Goal: Information Seeking & Learning: Learn about a topic

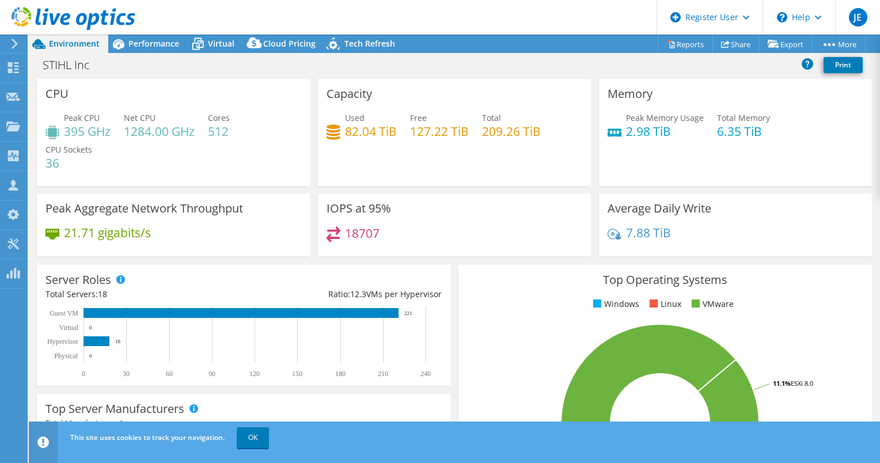
select select "USD"
click at [155, 46] on span "Performance" at bounding box center [153, 43] width 51 height 11
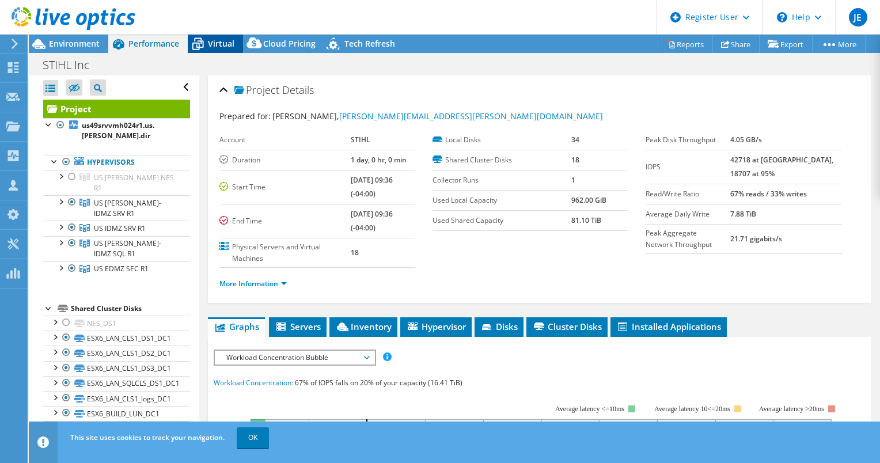
click at [202, 51] on icon at bounding box center [198, 44] width 20 height 20
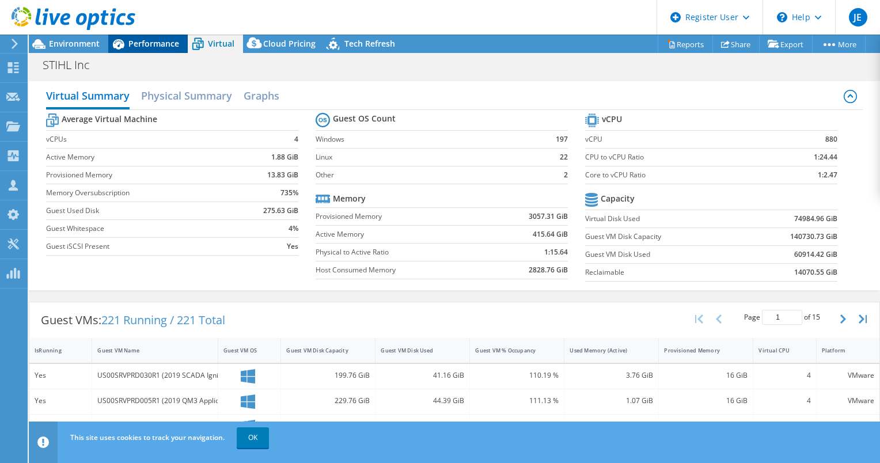
click at [155, 50] on div "Performance" at bounding box center [147, 44] width 79 height 18
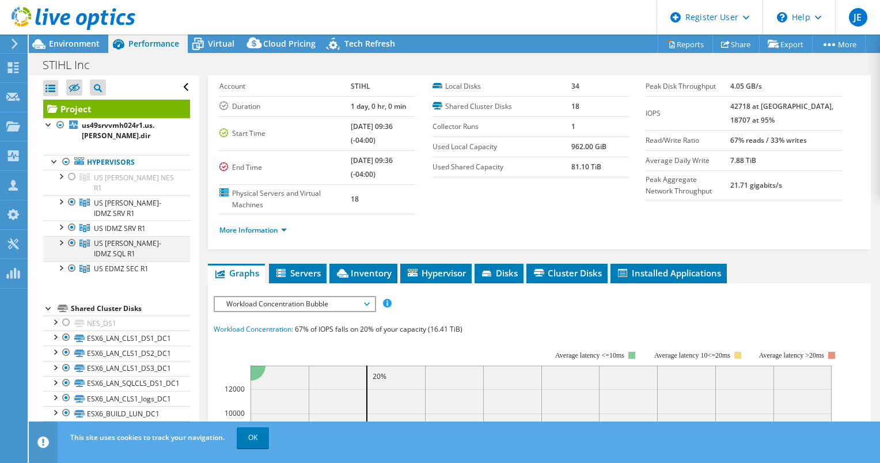
click at [72, 236] on div at bounding box center [72, 243] width 12 height 14
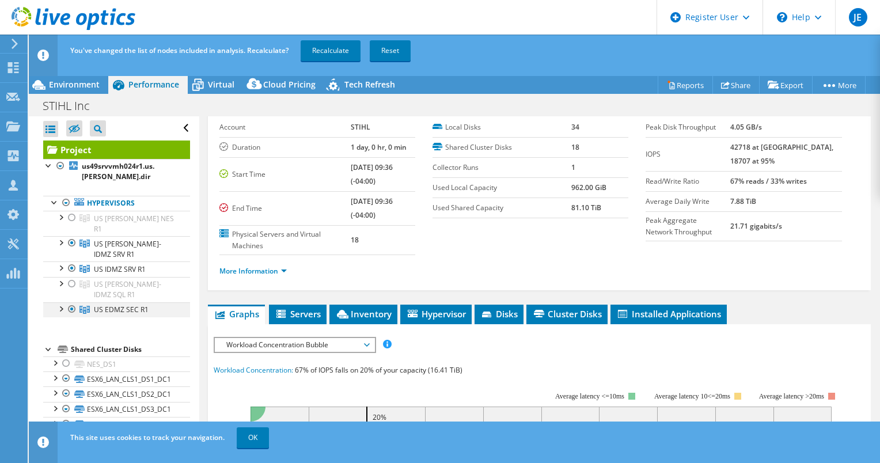
click at [70, 302] on div at bounding box center [72, 309] width 12 height 14
click at [328, 54] on link "Recalculate" at bounding box center [331, 50] width 60 height 21
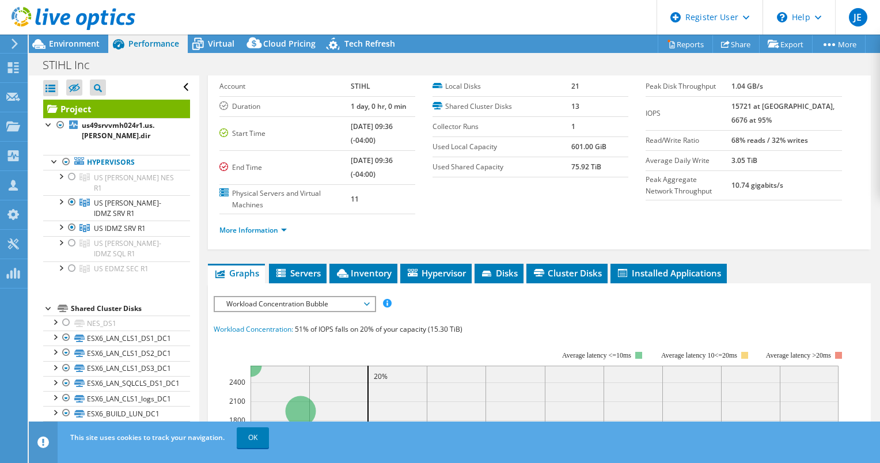
click at [328, 54] on icon at bounding box center [334, 46] width 20 height 24
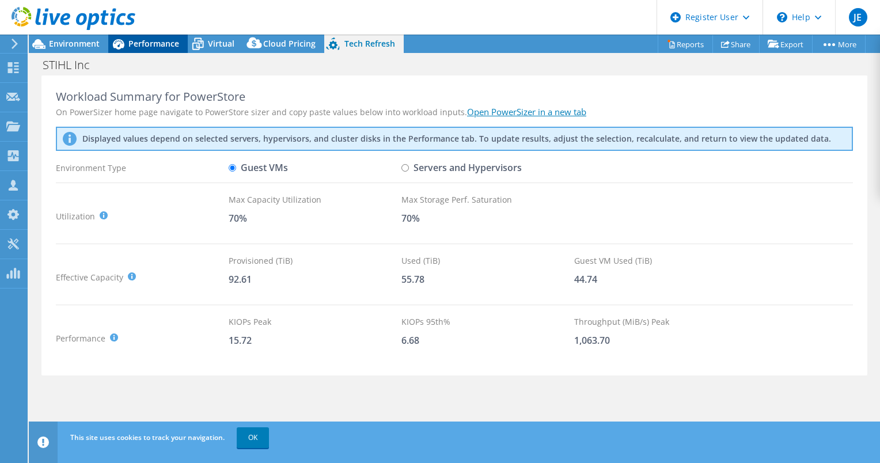
click at [147, 47] on span "Performance" at bounding box center [153, 43] width 51 height 11
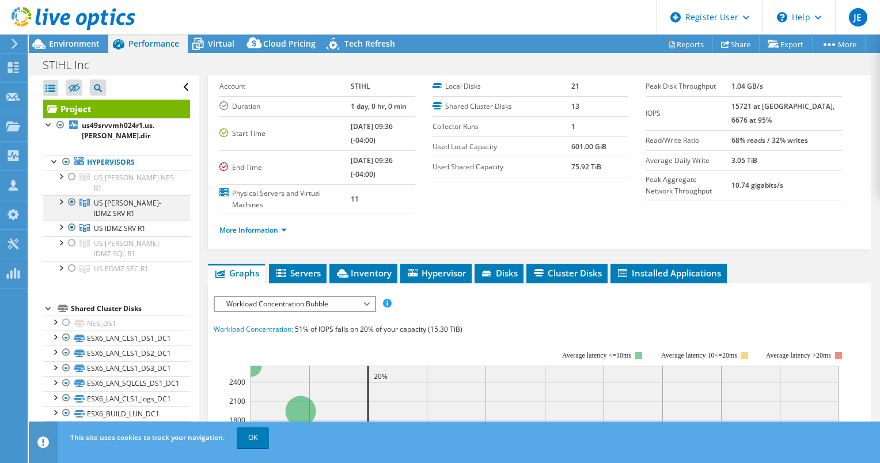
click at [60, 195] on div at bounding box center [61, 201] width 12 height 12
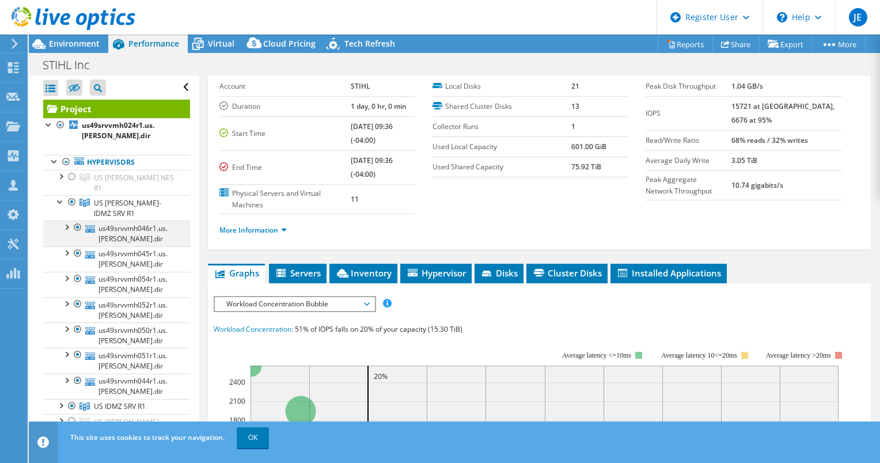
click at [64, 221] on div at bounding box center [66, 227] width 12 height 12
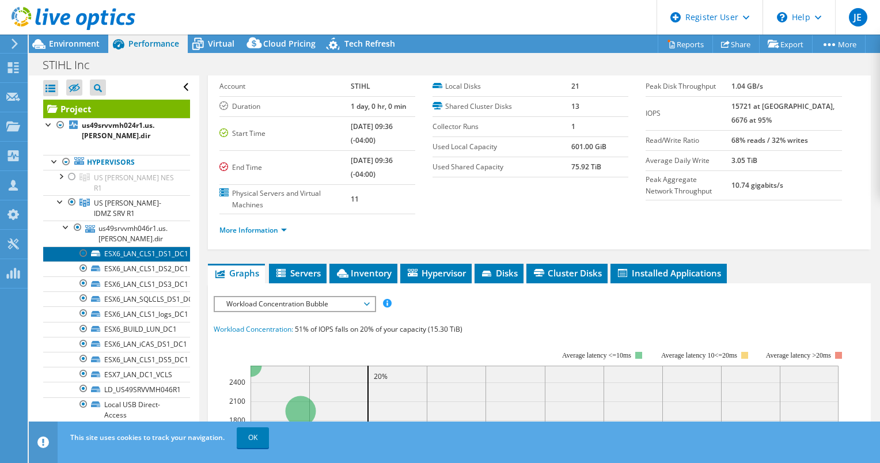
click at [120, 246] on link "ESX6_LAN_CLS1_DS1_DC1" at bounding box center [116, 253] width 147 height 15
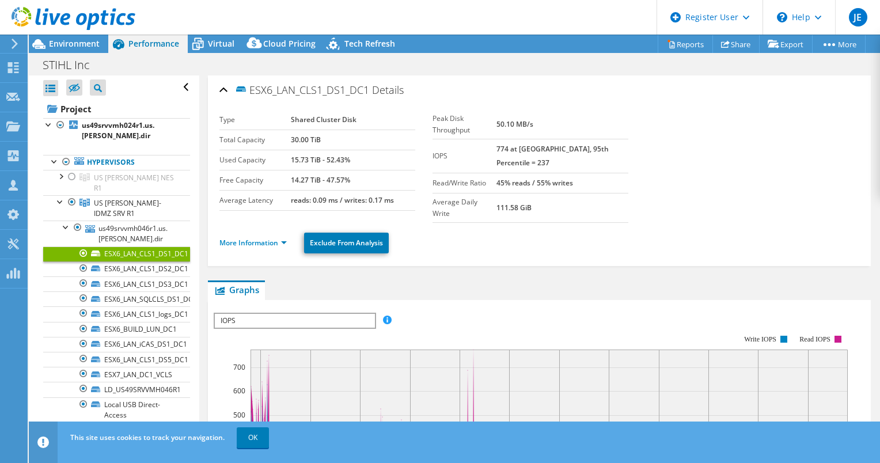
click at [266, 237] on ul "More Information Exclude From Analysis" at bounding box center [539, 242] width 640 height 24
click at [265, 237] on li "More Information" at bounding box center [256, 243] width 74 height 13
click at [261, 238] on link "More Information" at bounding box center [252, 243] width 67 height 10
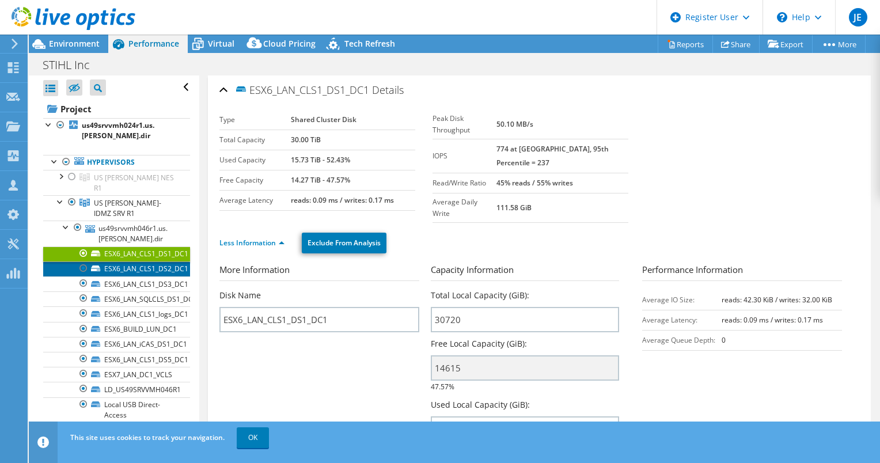
click at [127, 261] on link "ESX6_LAN_CLS1_DS2_DC1" at bounding box center [116, 268] width 147 height 15
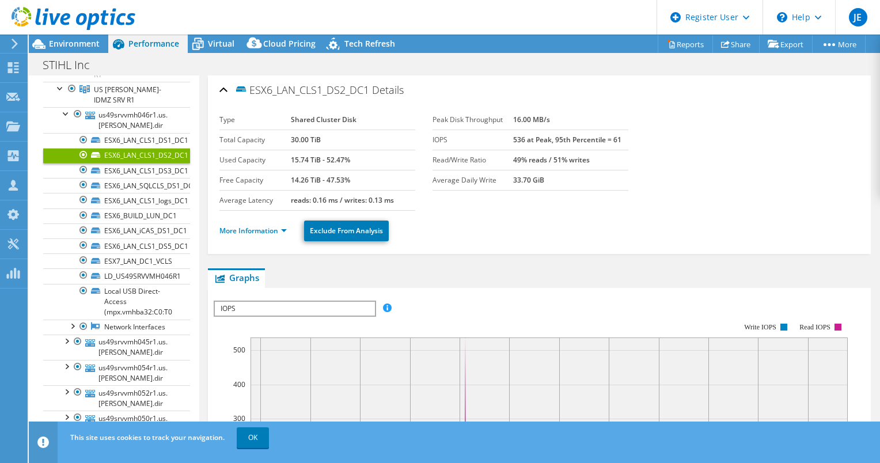
scroll to position [124, 0]
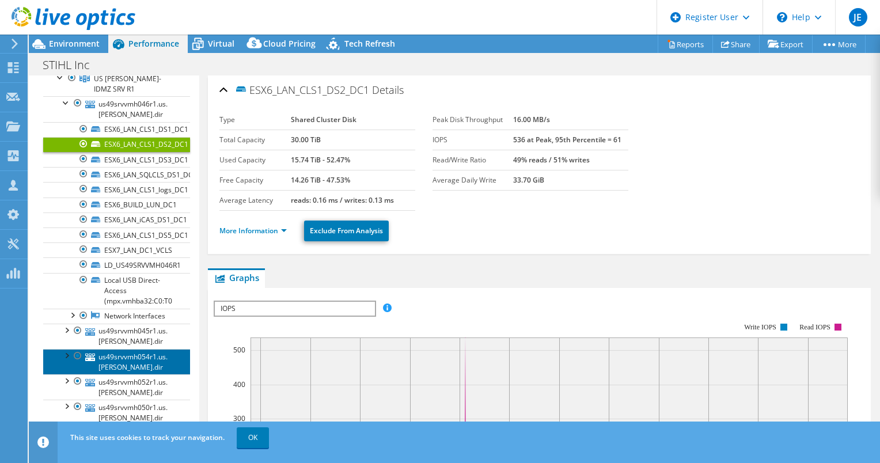
click at [136, 349] on link "us49srvvmh054r1.us.[PERSON_NAME].dir" at bounding box center [116, 361] width 147 height 25
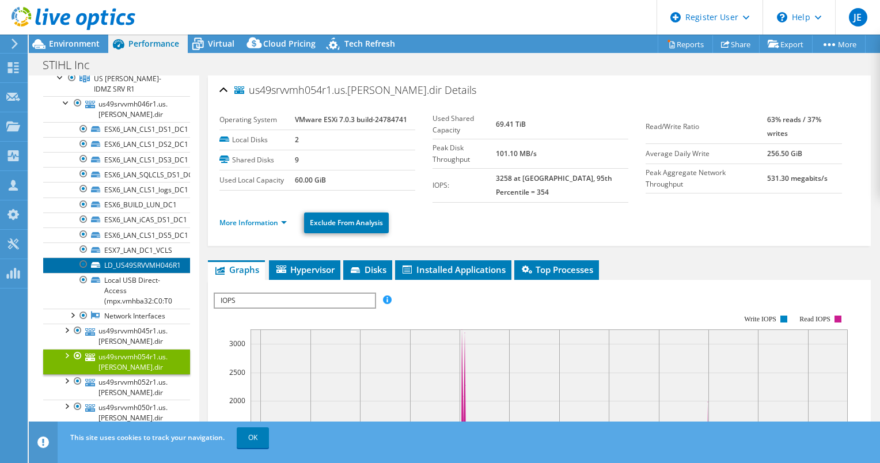
click at [149, 257] on link "LD_US49SRVVMH046R1" at bounding box center [116, 264] width 147 height 15
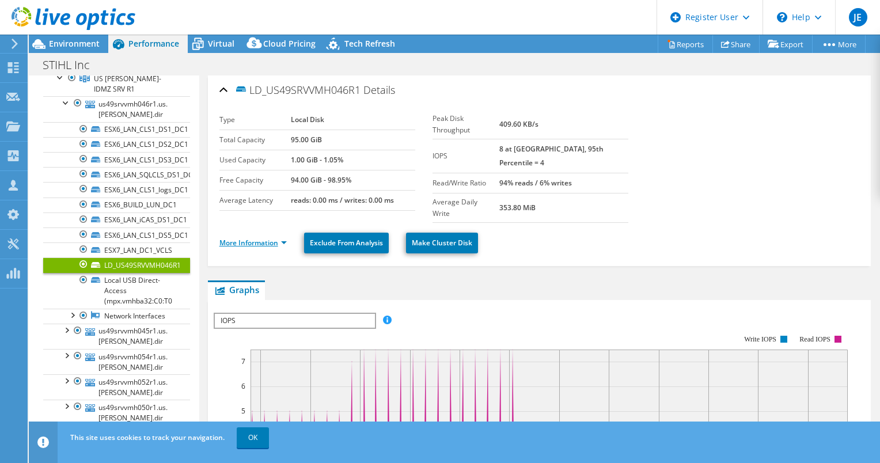
click at [249, 238] on link "More Information" at bounding box center [252, 243] width 67 height 10
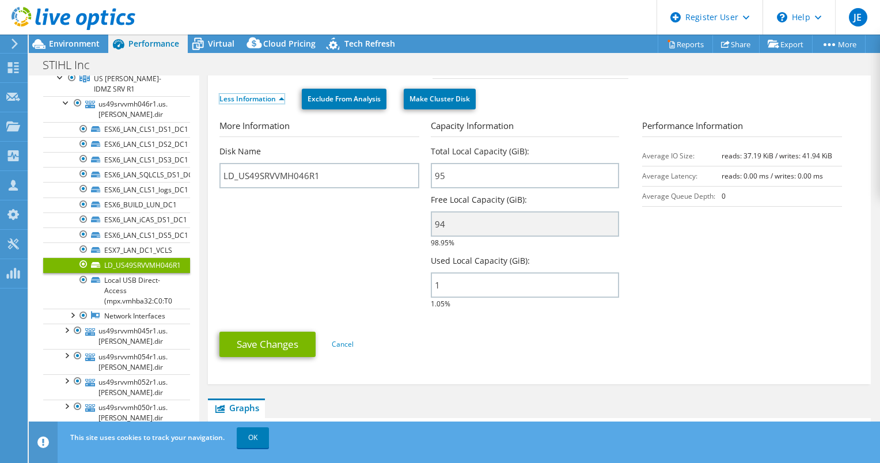
scroll to position [0, 0]
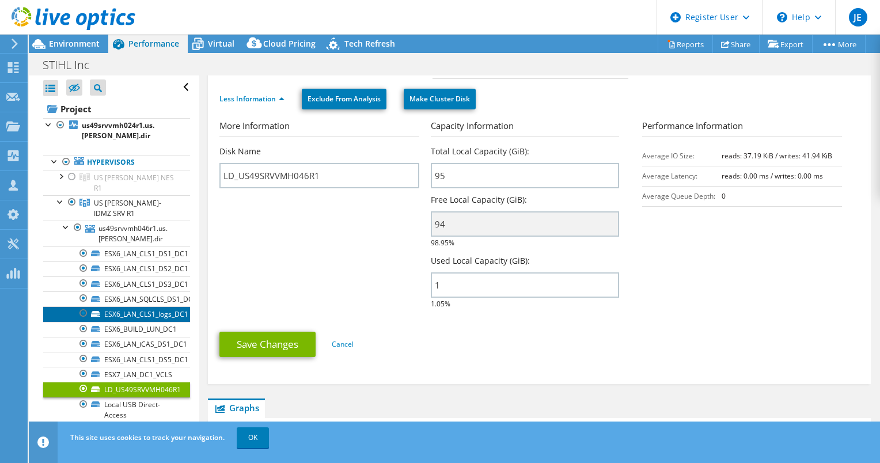
click at [142, 306] on link "ESX6_LAN_CLS1_logs_DC1" at bounding box center [116, 313] width 147 height 15
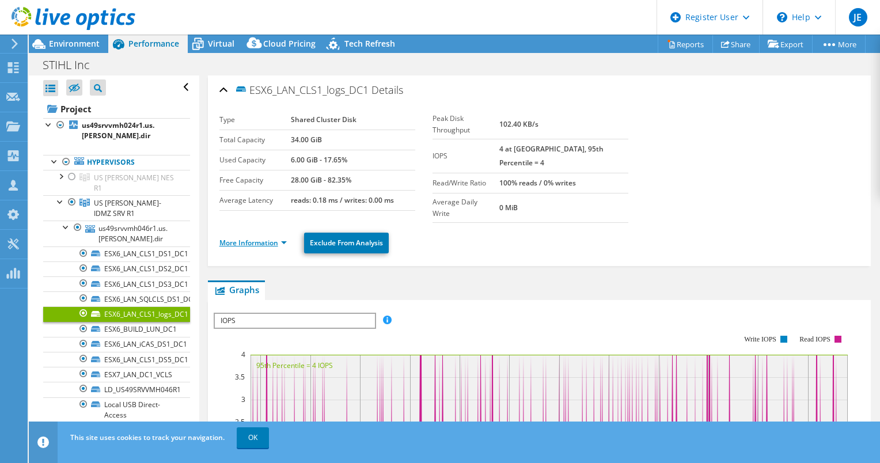
click at [240, 238] on link "More Information" at bounding box center [252, 243] width 67 height 10
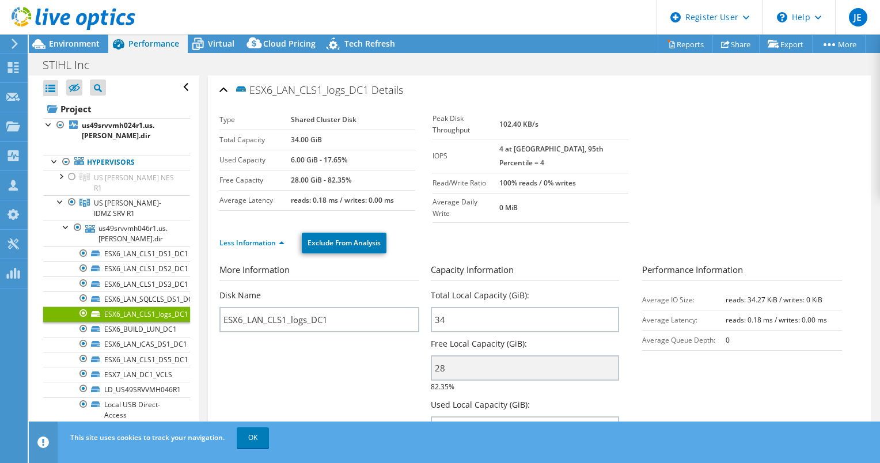
click at [248, 230] on ul "Less Information Exclude From Analysis" at bounding box center [539, 242] width 640 height 24
click at [251, 237] on li "Less Information" at bounding box center [255, 243] width 72 height 13
click at [249, 238] on link "Less Information" at bounding box center [251, 243] width 65 height 10
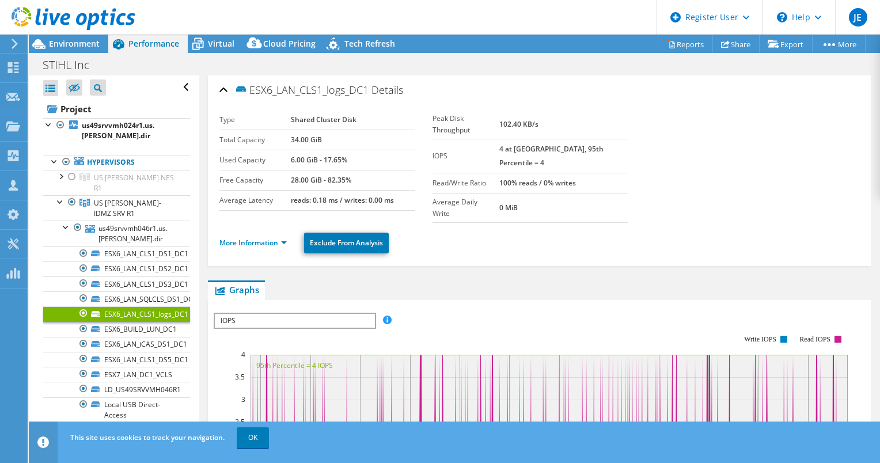
click at [77, 36] on div at bounding box center [67, 19] width 135 height 39
click at [79, 40] on span "Environment" at bounding box center [74, 43] width 51 height 11
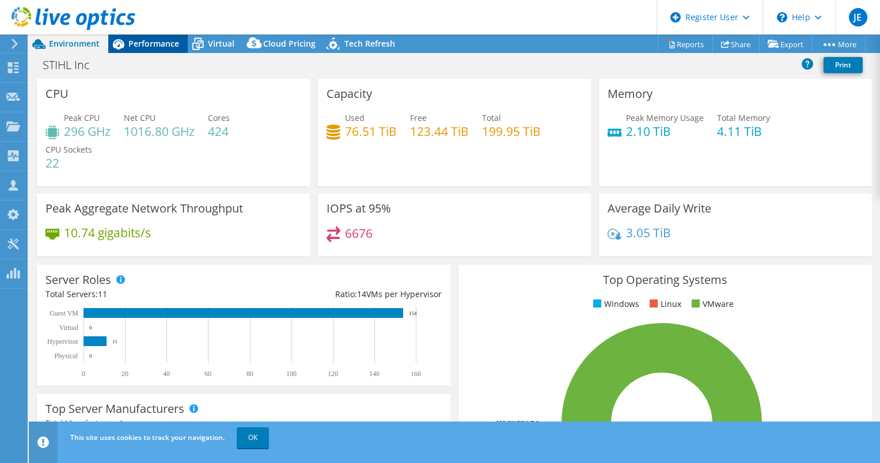
click at [137, 37] on div "Performance" at bounding box center [147, 44] width 79 height 18
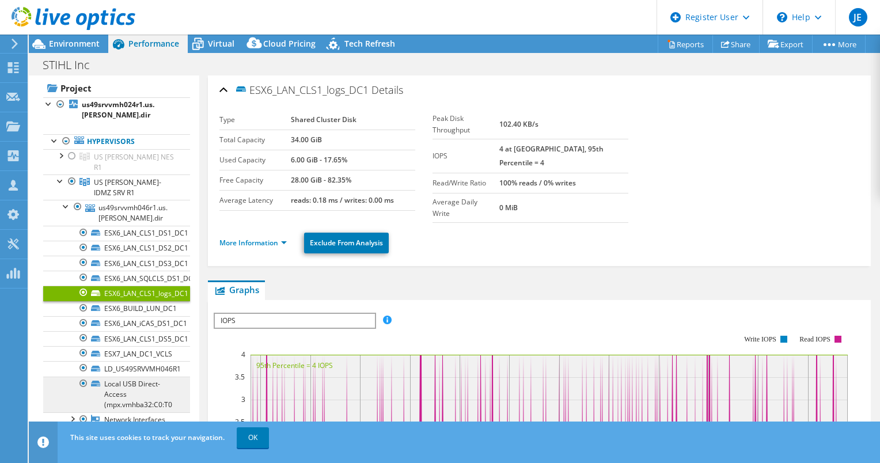
scroll to position [20, 0]
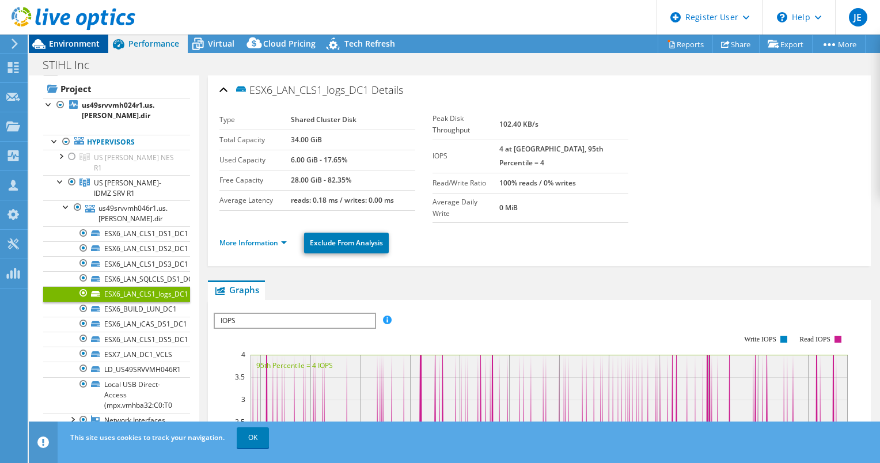
click at [78, 39] on span "Environment" at bounding box center [74, 43] width 51 height 11
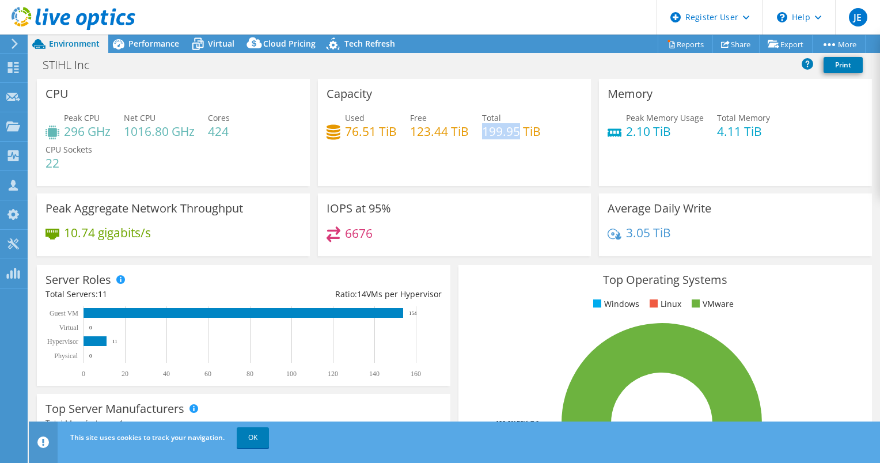
drag, startPoint x: 516, startPoint y: 130, endPoint x: 480, endPoint y: 131, distance: 36.9
click at [482, 131] on h4 "199.95 TiB" at bounding box center [511, 131] width 59 height 13
copy h4 "199.95"
drag, startPoint x: 371, startPoint y: 130, endPoint x: 344, endPoint y: 129, distance: 27.1
click at [345, 129] on h4 "76.51 TiB" at bounding box center [371, 131] width 52 height 13
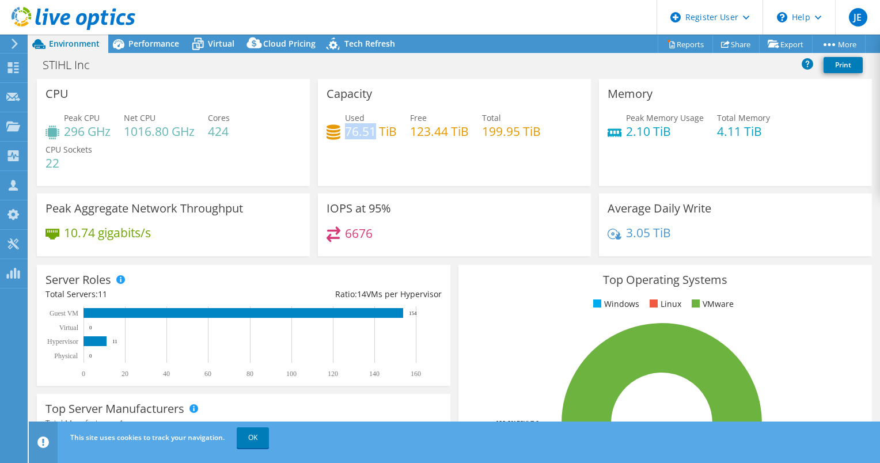
copy h4 "76.51"
click at [157, 38] on span "Performance" at bounding box center [153, 43] width 51 height 11
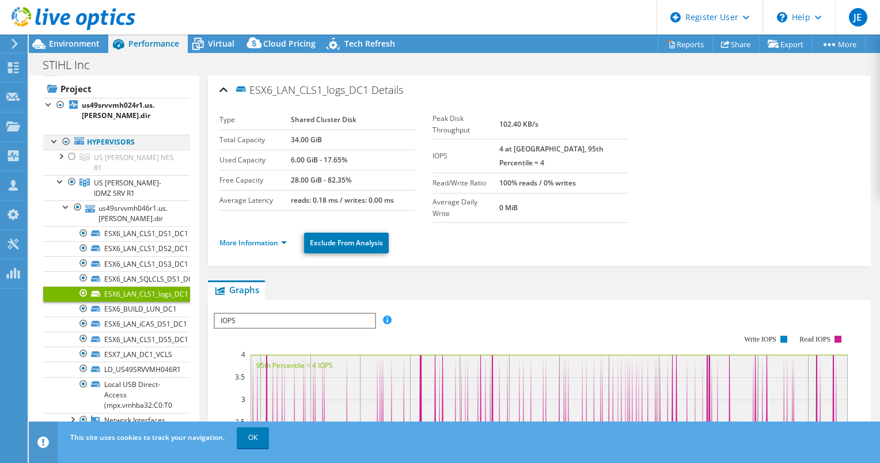
click at [54, 135] on div at bounding box center [55, 141] width 12 height 12
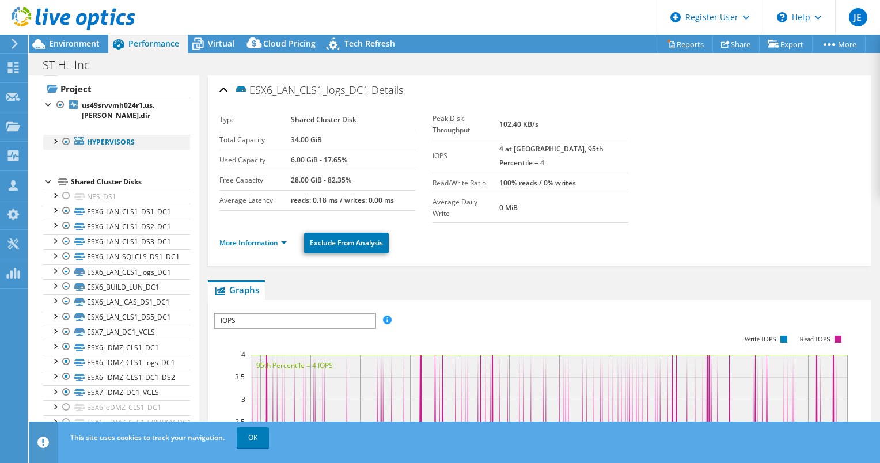
click at [55, 135] on div at bounding box center [55, 141] width 12 height 12
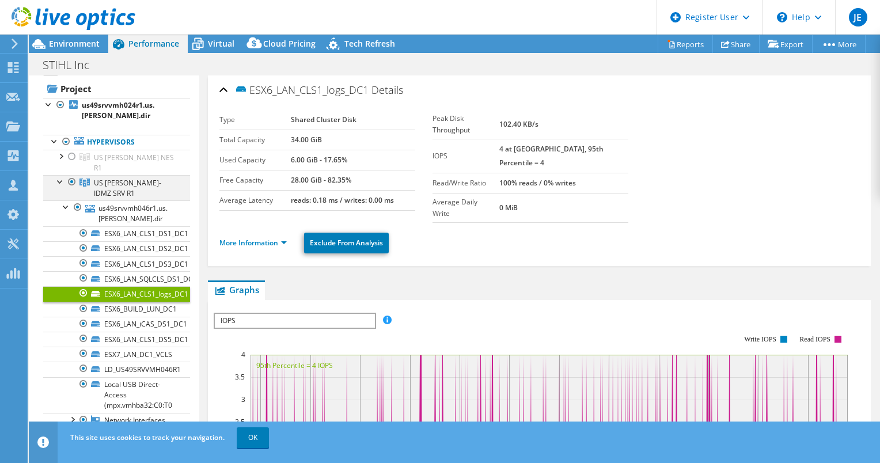
click at [59, 175] on div at bounding box center [61, 181] width 12 height 12
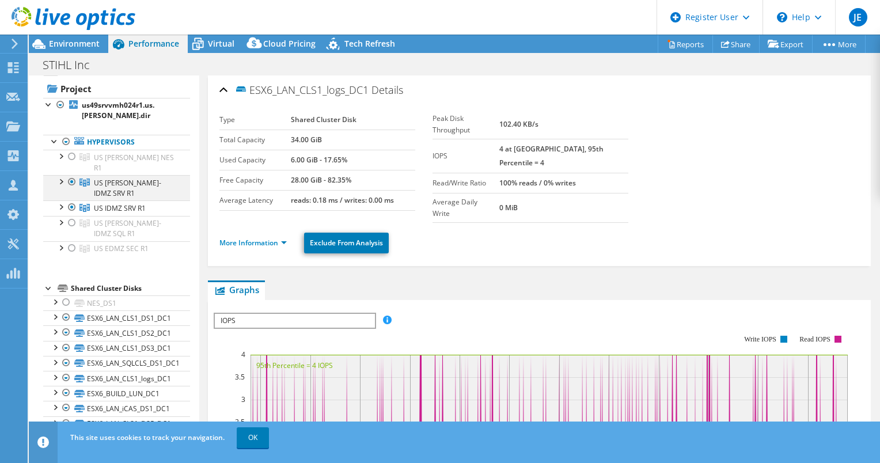
click at [73, 175] on div at bounding box center [72, 182] width 12 height 14
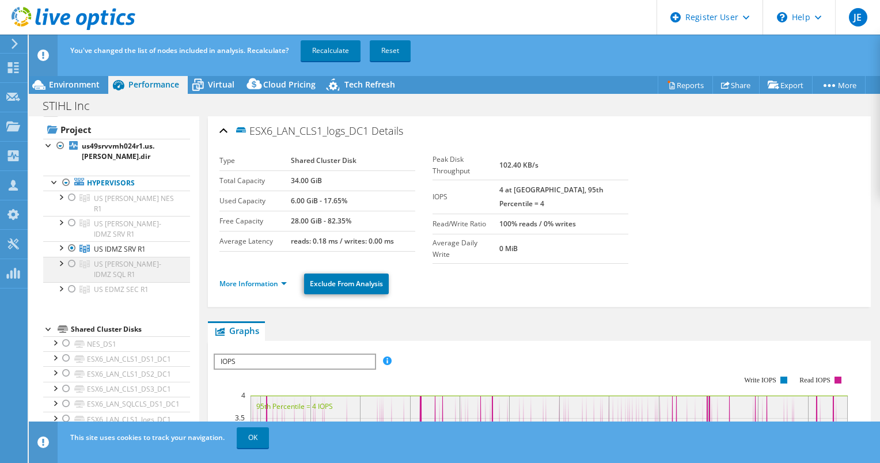
click at [74, 257] on div at bounding box center [72, 264] width 12 height 14
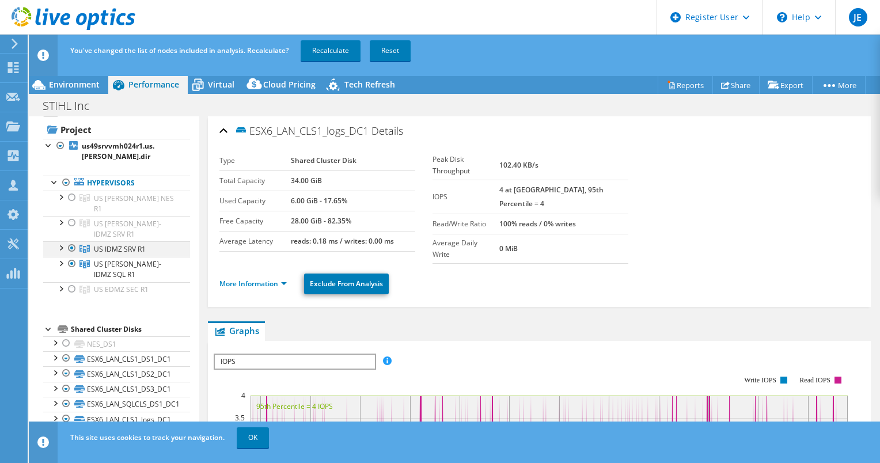
click at [71, 241] on div at bounding box center [72, 248] width 12 height 14
click at [324, 52] on link "Recalculate" at bounding box center [331, 50] width 60 height 21
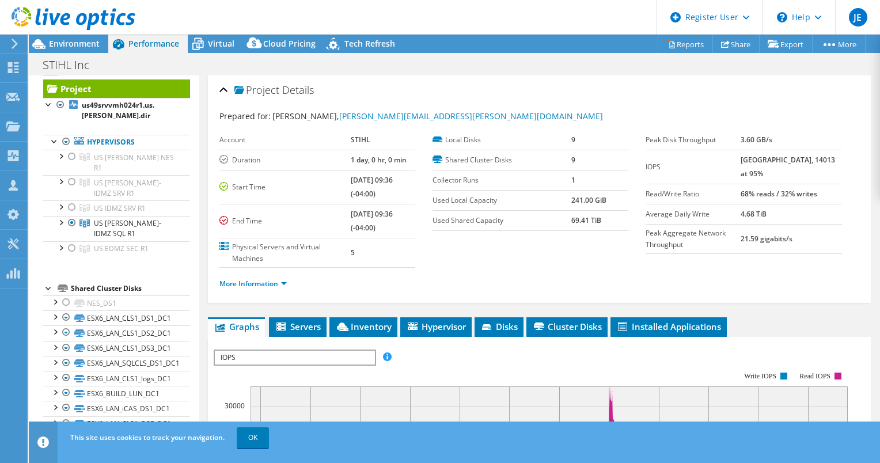
click at [74, 37] on div at bounding box center [67, 19] width 135 height 39
click at [75, 51] on div "Environment" at bounding box center [68, 44] width 79 height 18
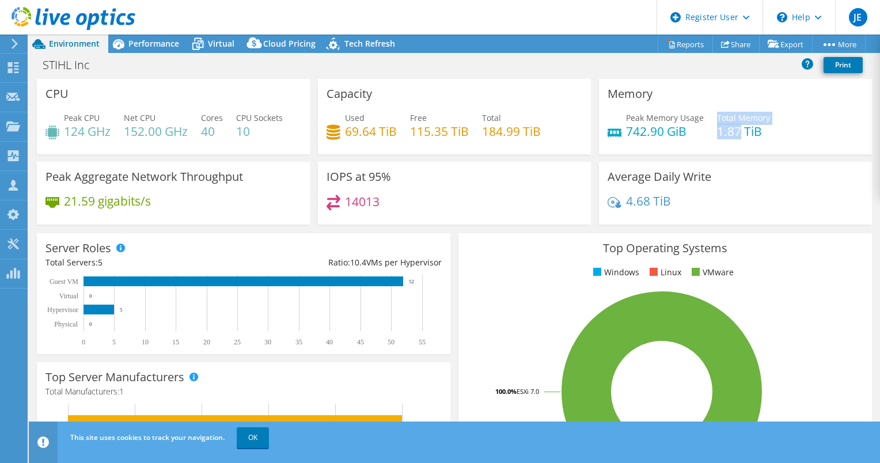
drag, startPoint x: 734, startPoint y: 131, endPoint x: 709, endPoint y: 130, distance: 24.2
click at [709, 130] on div "Peak Memory Usage 742.90 GiB Total Memory 1.87 TiB" at bounding box center [735, 130] width 256 height 37
copy div "Total Memory 1.87"
drag, startPoint x: 618, startPoint y: 128, endPoint x: 686, endPoint y: 133, distance: 68.1
click at [686, 133] on div "Peak Memory Usage 742.90 GiB" at bounding box center [655, 125] width 96 height 26
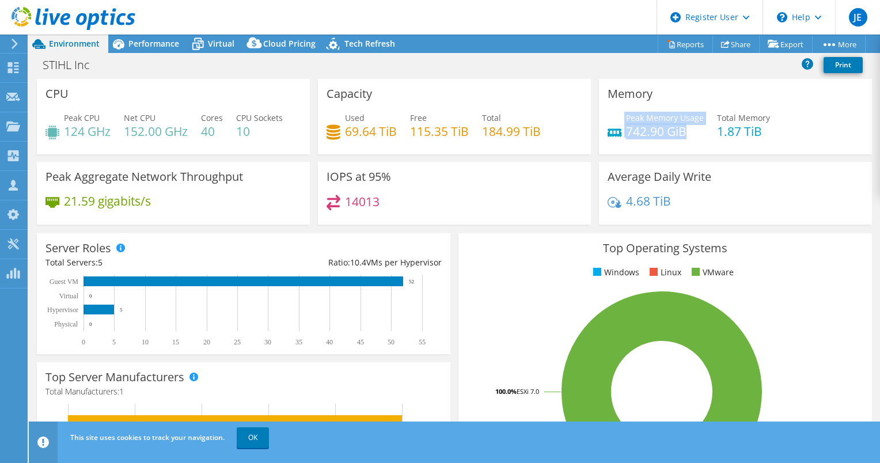
click at [686, 133] on h4 "742.90 GiB" at bounding box center [665, 131] width 78 height 13
click at [679, 131] on h4 "742.90 GiB" at bounding box center [665, 131] width 78 height 13
drag, startPoint x: 679, startPoint y: 131, endPoint x: 634, endPoint y: 128, distance: 45.5
click at [634, 128] on h4 "742.90 GiB" at bounding box center [665, 131] width 78 height 13
click at [143, 34] on header "JE Dell User [PERSON_NAME] [PERSON_NAME][EMAIL_ADDRESS][PERSON_NAME][DOMAIN_NAM…" at bounding box center [440, 17] width 880 height 35
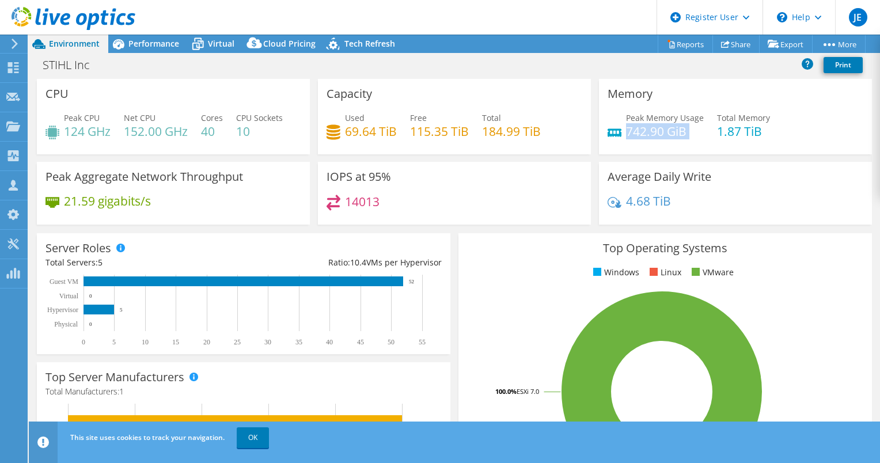
click at [143, 34] on header "JE Dell User [PERSON_NAME] [PERSON_NAME][EMAIL_ADDRESS][PERSON_NAME][DOMAIN_NAM…" at bounding box center [440, 17] width 880 height 35
click at [147, 41] on span "Performance" at bounding box center [153, 43] width 51 height 11
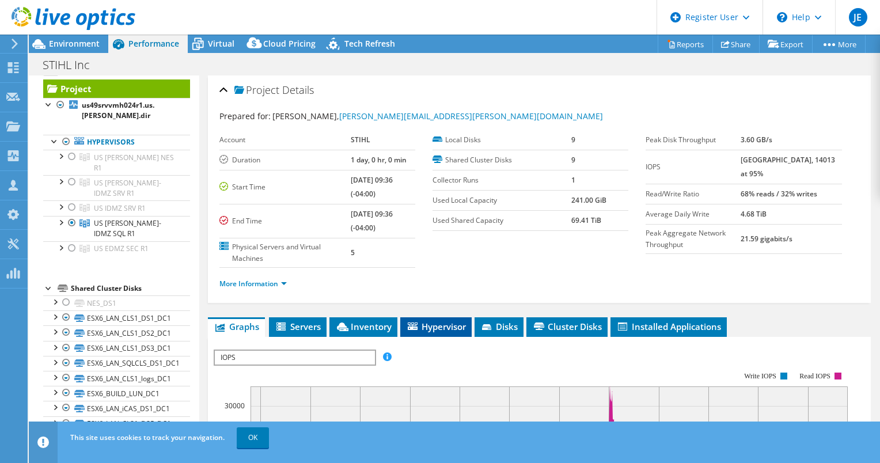
click at [457, 325] on span "Hypervisor" at bounding box center [436, 327] width 60 height 12
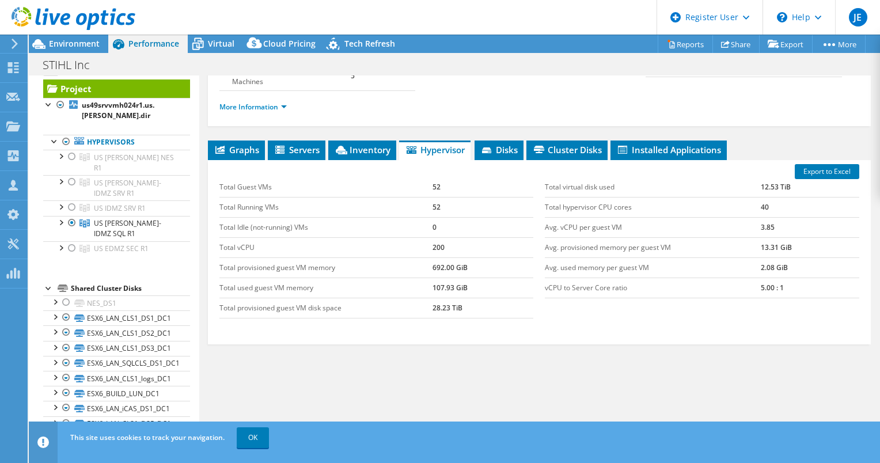
scroll to position [180, 0]
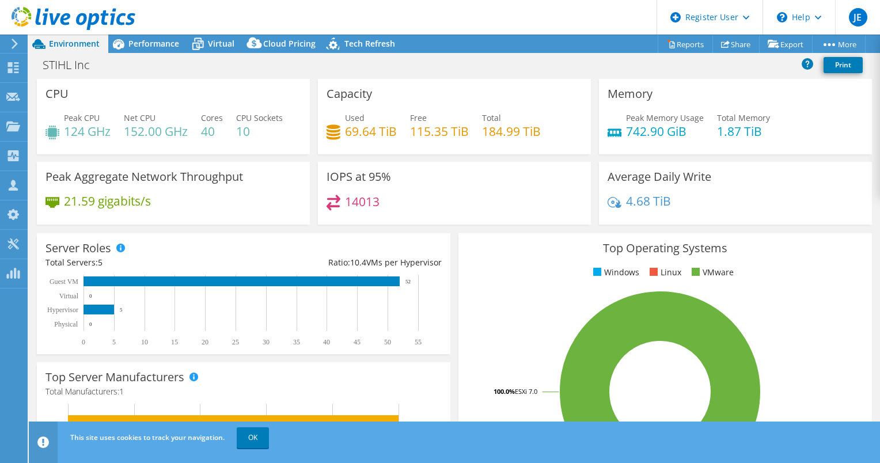
select select "USD"
click at [160, 48] on span "Performance" at bounding box center [153, 43] width 51 height 11
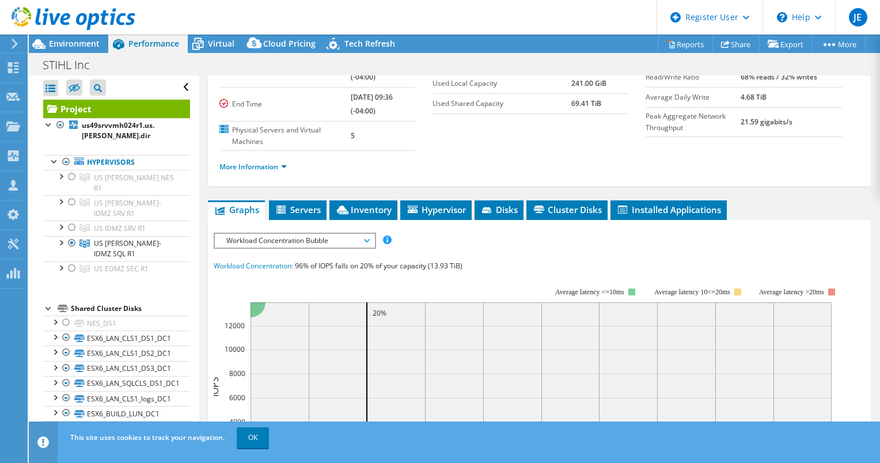
scroll to position [130, 0]
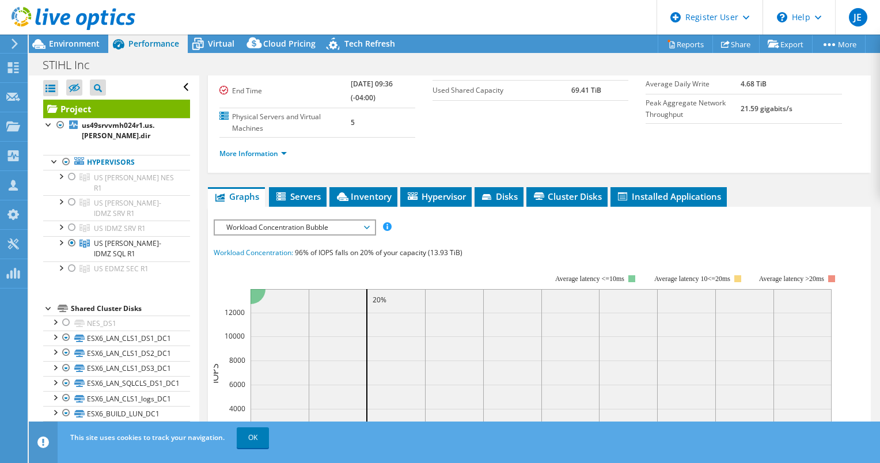
drag, startPoint x: 387, startPoint y: 264, endPoint x: 332, endPoint y: 223, distance: 69.1
click at [332, 223] on span "Workload Concentration Bubble" at bounding box center [295, 228] width 148 height 14
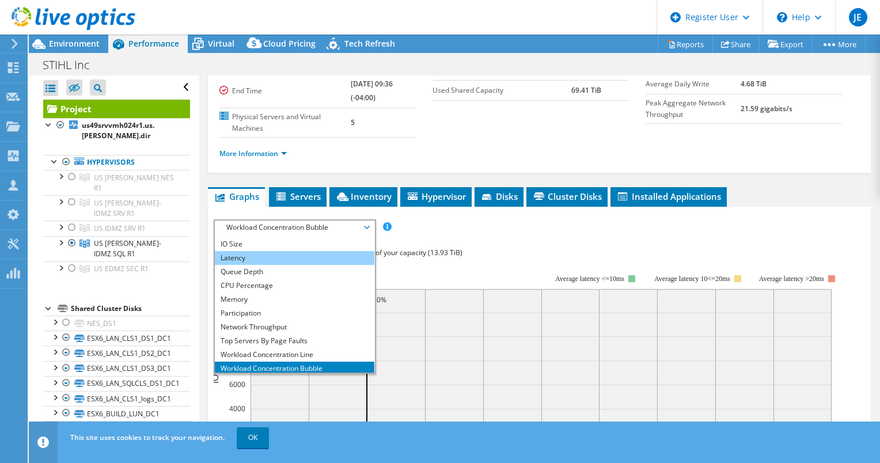
scroll to position [25, 0]
click at [305, 283] on li "CPU Percentage" at bounding box center [294, 285] width 159 height 14
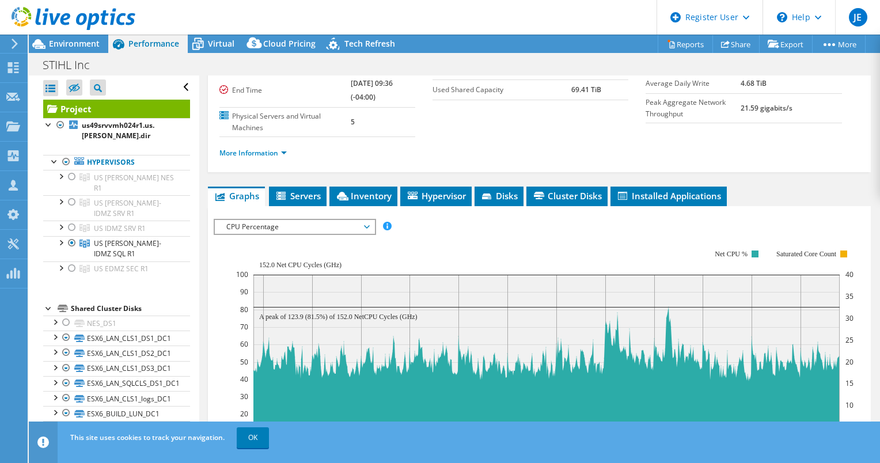
scroll to position [131, 0]
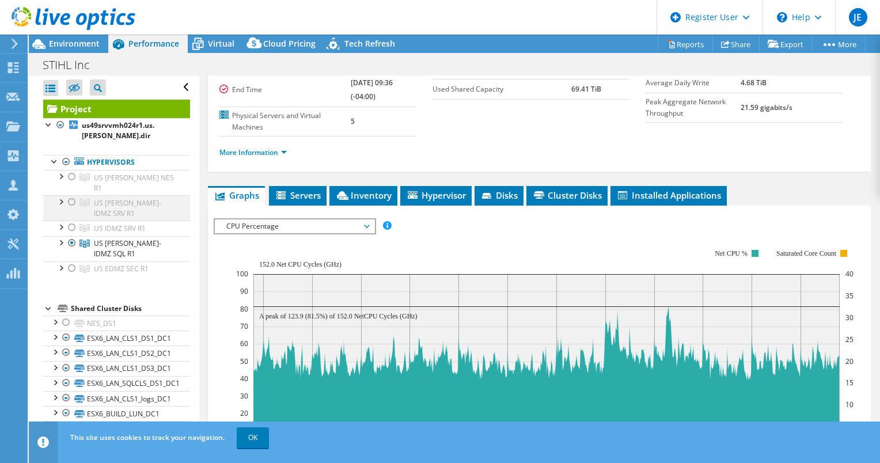
click at [71, 195] on div at bounding box center [72, 202] width 12 height 14
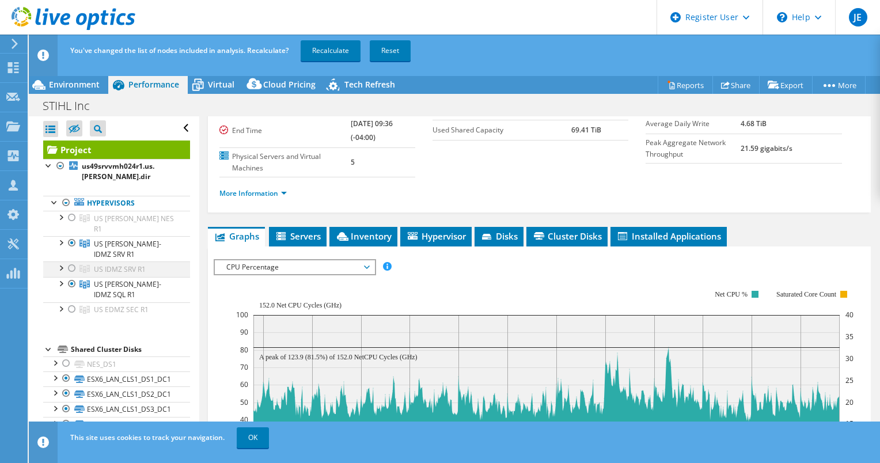
click at [69, 261] on div at bounding box center [72, 268] width 12 height 14
click at [70, 277] on div at bounding box center [72, 284] width 12 height 14
click at [311, 47] on link "Recalculate" at bounding box center [331, 50] width 60 height 21
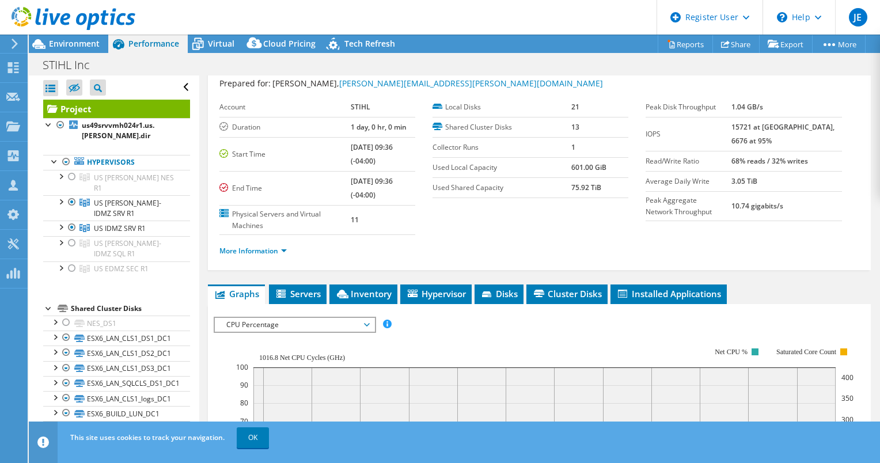
scroll to position [37, 0]
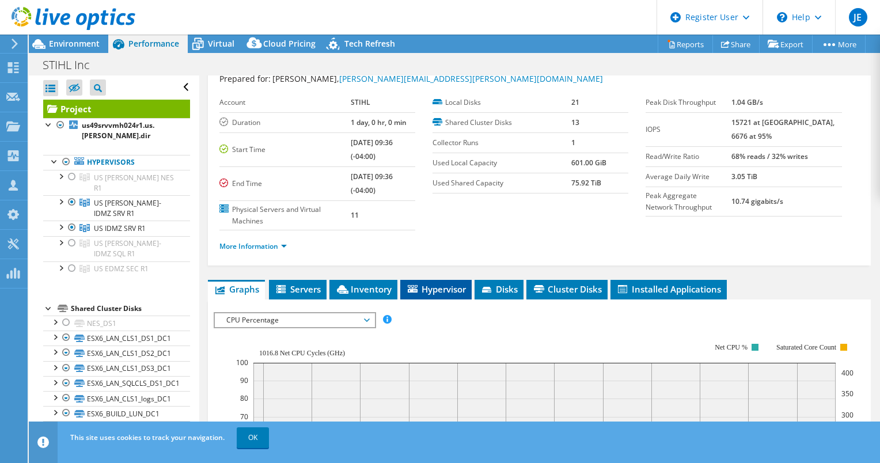
click at [439, 280] on li "Hypervisor" at bounding box center [435, 290] width 71 height 20
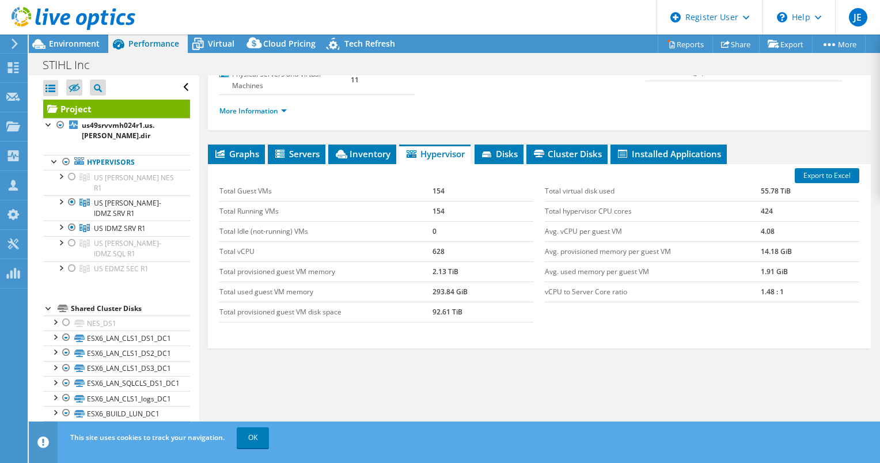
scroll to position [173, 0]
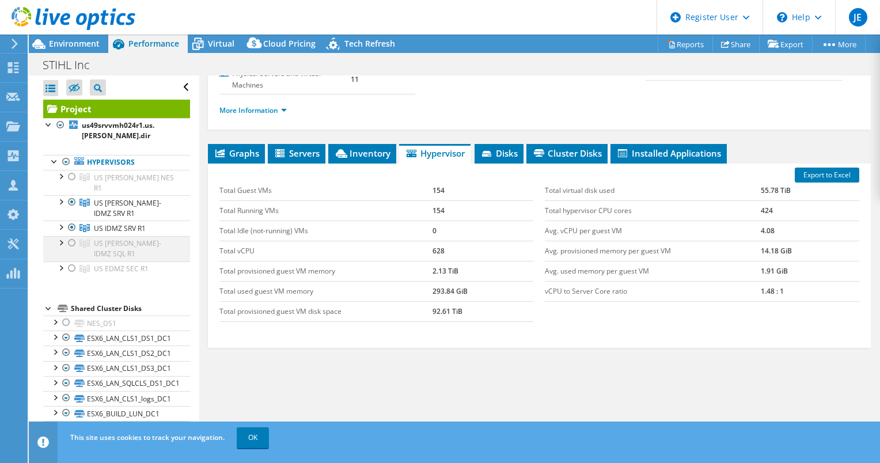
click at [71, 236] on div at bounding box center [72, 243] width 12 height 14
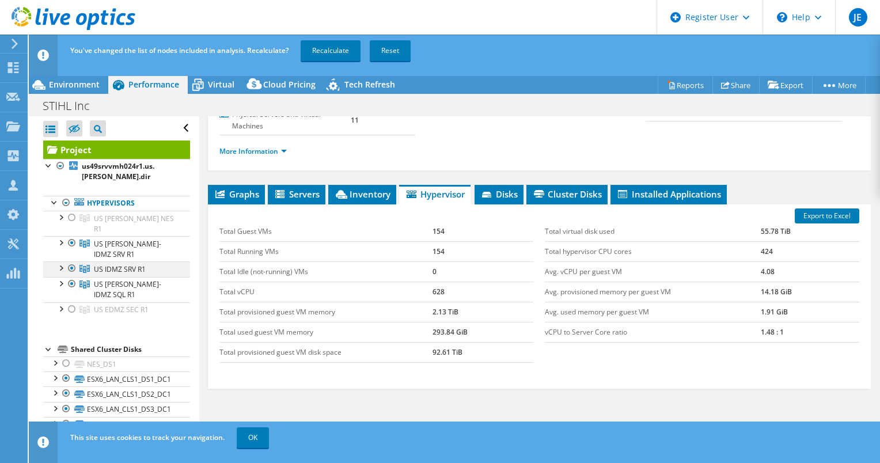
click at [70, 261] on div at bounding box center [72, 268] width 12 height 14
click at [70, 236] on div at bounding box center [72, 243] width 12 height 14
click at [329, 45] on link "Recalculate" at bounding box center [331, 50] width 60 height 21
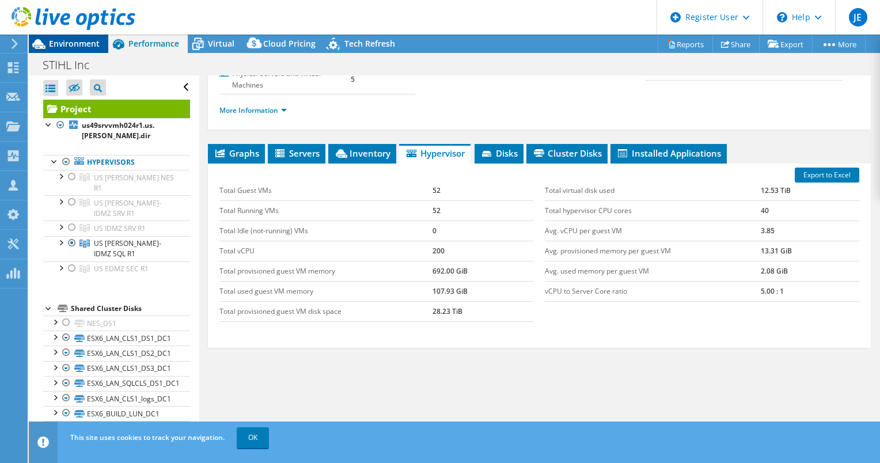
click at [67, 44] on span "Environment" at bounding box center [74, 43] width 51 height 11
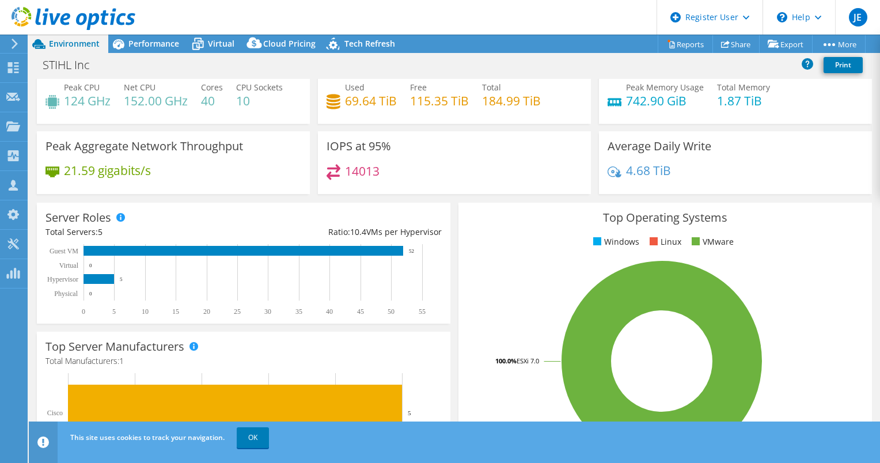
scroll to position [0, 0]
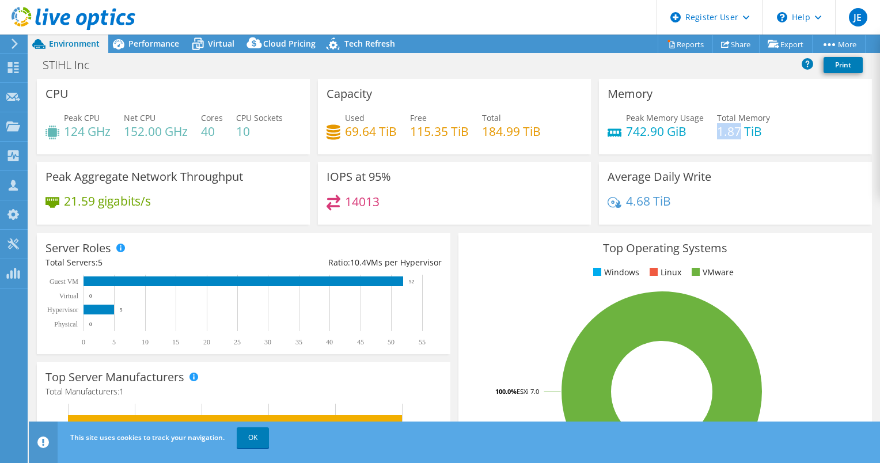
drag, startPoint x: 735, startPoint y: 131, endPoint x: 713, endPoint y: 131, distance: 21.9
click at [717, 131] on h4 "1.87 TiB" at bounding box center [743, 131] width 53 height 13
copy h4 "1.87"
drag, startPoint x: 516, startPoint y: 131, endPoint x: 478, endPoint y: 130, distance: 37.4
click at [482, 130] on h4 "184.99 TiB" at bounding box center [511, 131] width 59 height 13
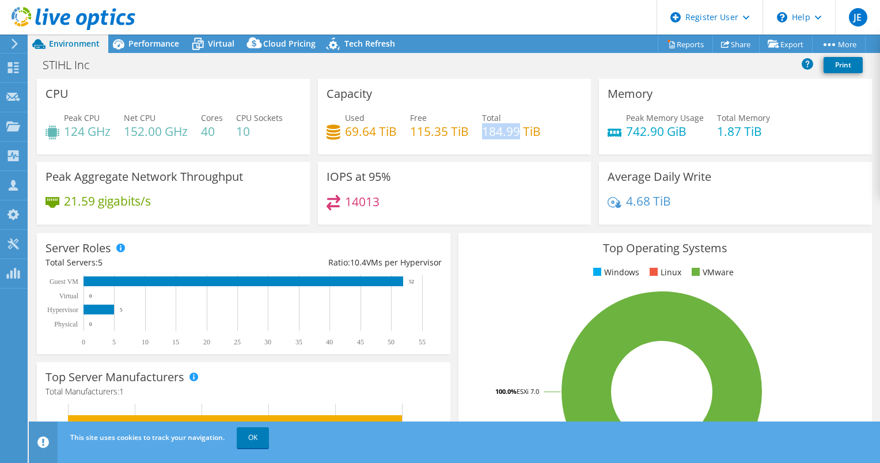
copy h4 "184.99"
click at [372, 130] on h4 "69.64 TiB" at bounding box center [371, 131] width 52 height 13
drag, startPoint x: 373, startPoint y: 126, endPoint x: 343, endPoint y: 127, distance: 29.4
click at [345, 127] on h4 "69.64 TiB" at bounding box center [371, 131] width 52 height 13
copy h4 "69.64"
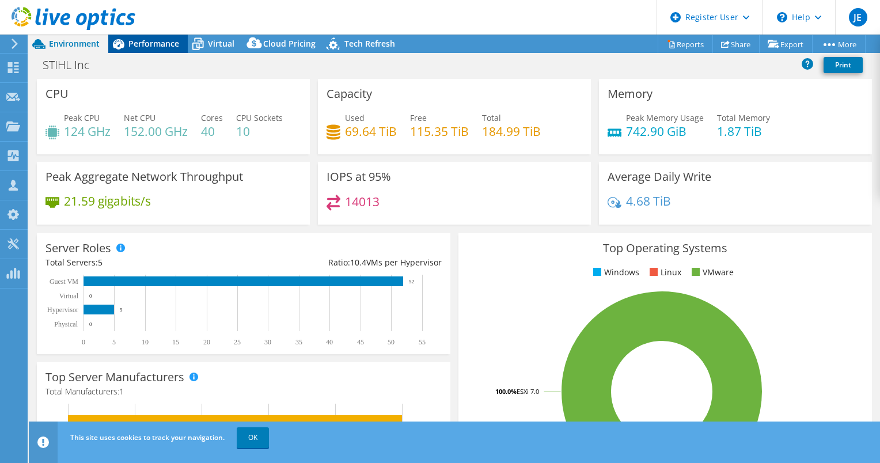
click at [140, 46] on span "Performance" at bounding box center [153, 43] width 51 height 11
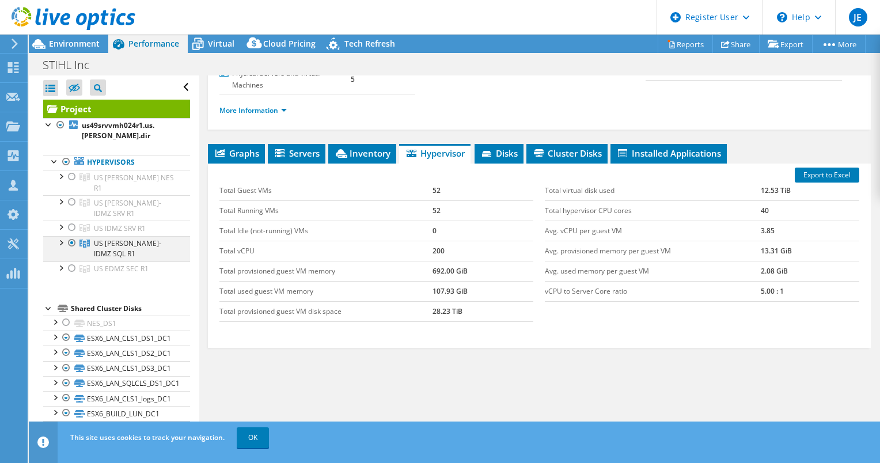
click at [73, 236] on div at bounding box center [72, 243] width 12 height 14
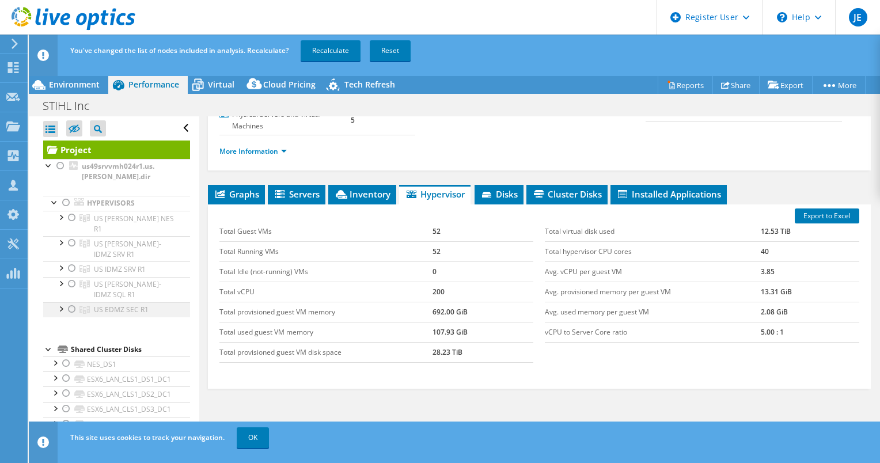
click at [74, 302] on div at bounding box center [72, 309] width 12 height 14
click at [321, 49] on link "Recalculate" at bounding box center [331, 50] width 60 height 21
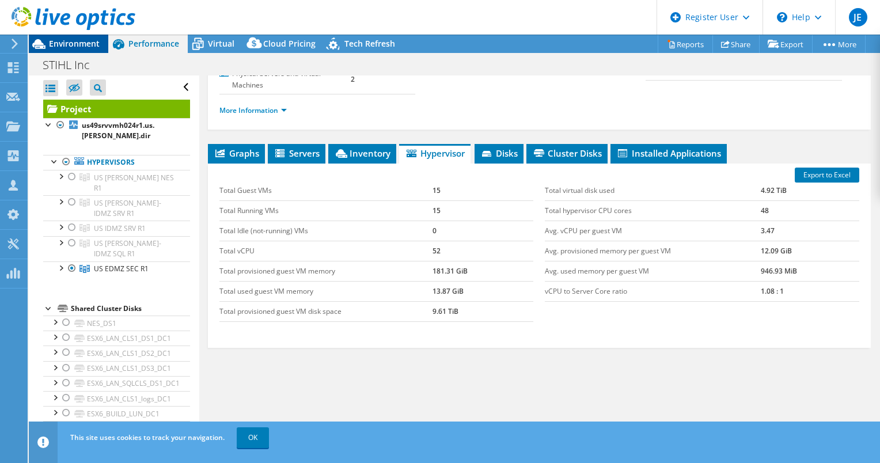
click at [57, 39] on span "Environment" at bounding box center [74, 43] width 51 height 11
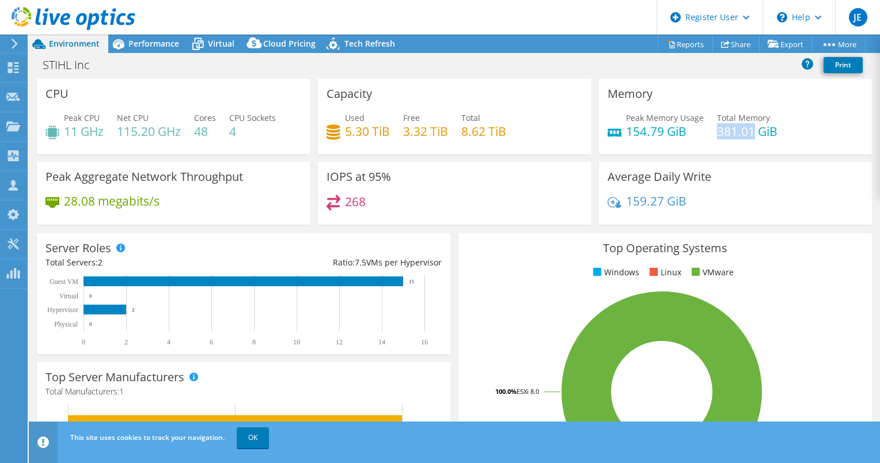
drag, startPoint x: 746, startPoint y: 132, endPoint x: 711, endPoint y: 128, distance: 34.8
click at [717, 128] on h4 "381.01 GiB" at bounding box center [747, 131] width 60 height 13
copy h4 "381.01"
drag, startPoint x: 682, startPoint y: 130, endPoint x: 627, endPoint y: 130, distance: 54.7
click at [627, 130] on h4 "154.79 GiB" at bounding box center [665, 131] width 78 height 13
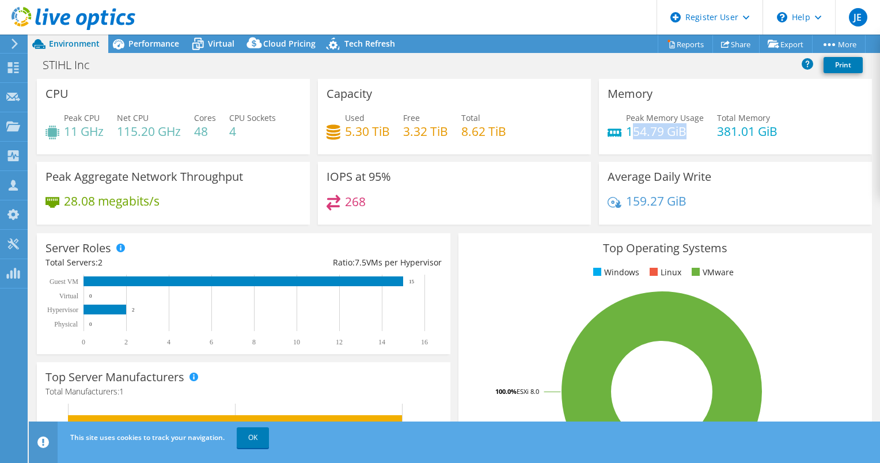
click at [627, 130] on h4 "154.79 GiB" at bounding box center [665, 131] width 78 height 13
drag, startPoint x: 622, startPoint y: 128, endPoint x: 658, endPoint y: 127, distance: 36.3
click at [658, 127] on h4 "154.79 GiB" at bounding box center [665, 131] width 78 height 13
copy h4 "154.79"
click at [146, 39] on span "Performance" at bounding box center [153, 43] width 51 height 11
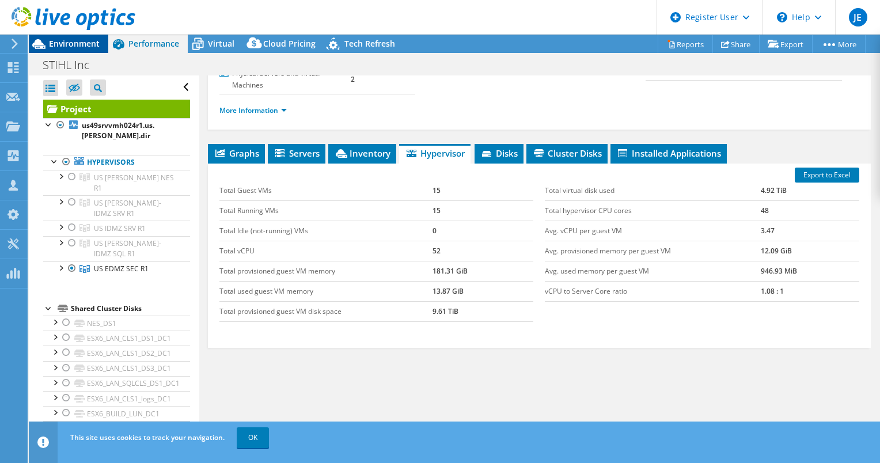
click at [79, 43] on span "Environment" at bounding box center [74, 43] width 51 height 11
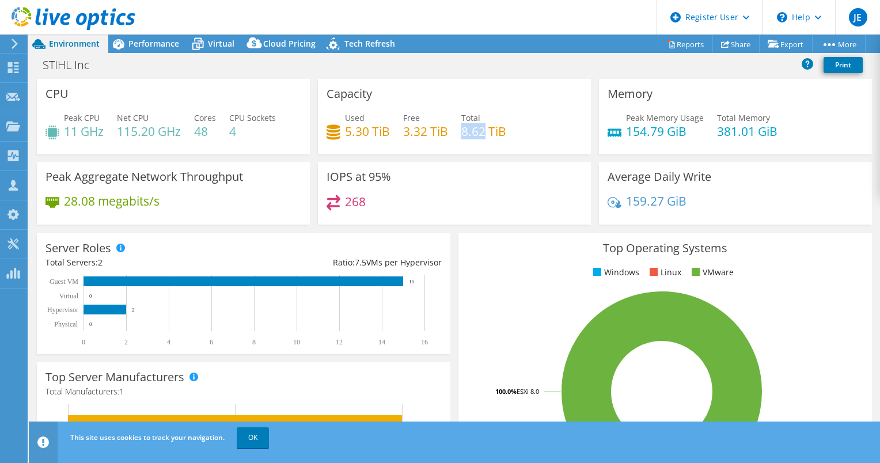
drag, startPoint x: 481, startPoint y: 131, endPoint x: 459, endPoint y: 128, distance: 22.6
click at [461, 128] on h4 "8.62 TiB" at bounding box center [483, 131] width 45 height 13
copy h4 "8.62"
drag, startPoint x: 367, startPoint y: 131, endPoint x: 343, endPoint y: 130, distance: 24.2
click at [345, 130] on h4 "5.30 TiB" at bounding box center [367, 131] width 45 height 13
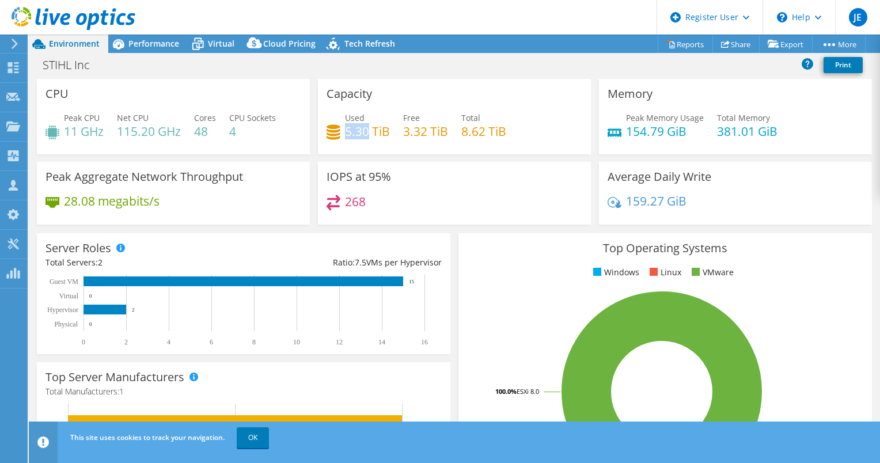
copy h4 "5.30"
click at [160, 40] on span "Performance" at bounding box center [153, 43] width 51 height 11
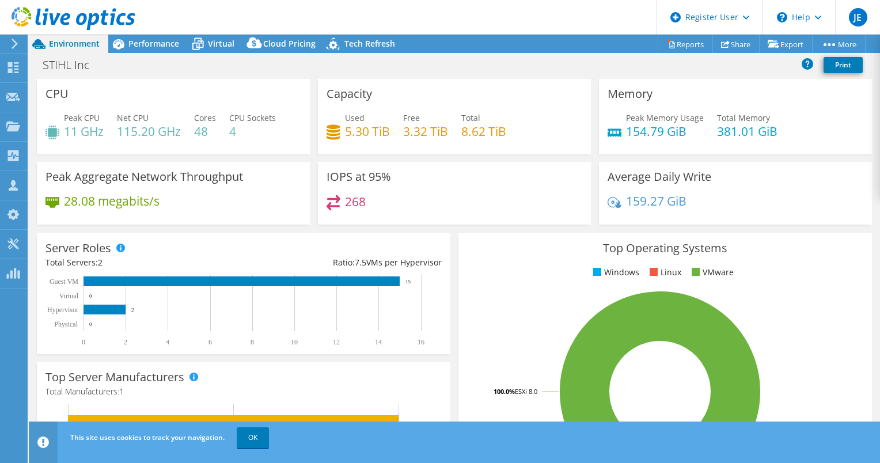
select select "USD"
